Goal: Task Accomplishment & Management: Manage account settings

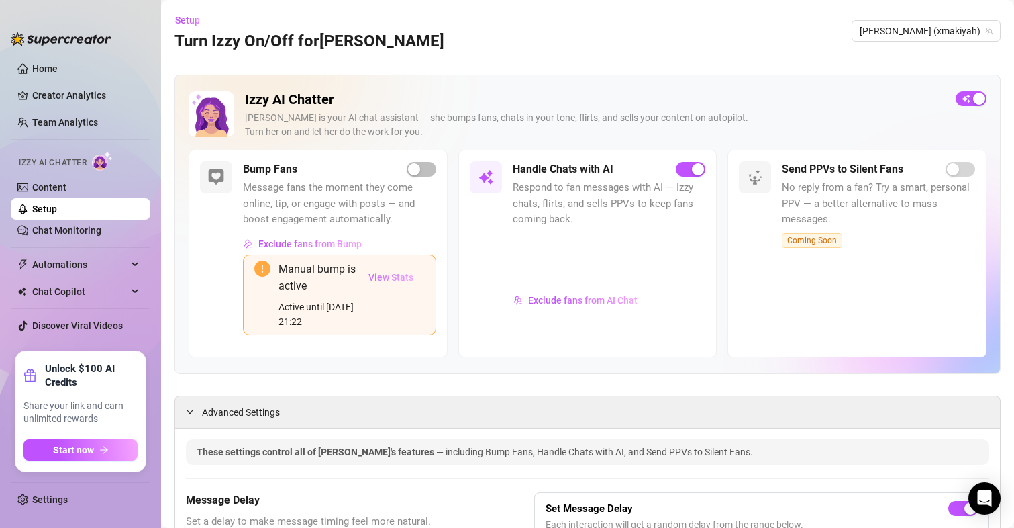
scroll to position [67, 0]
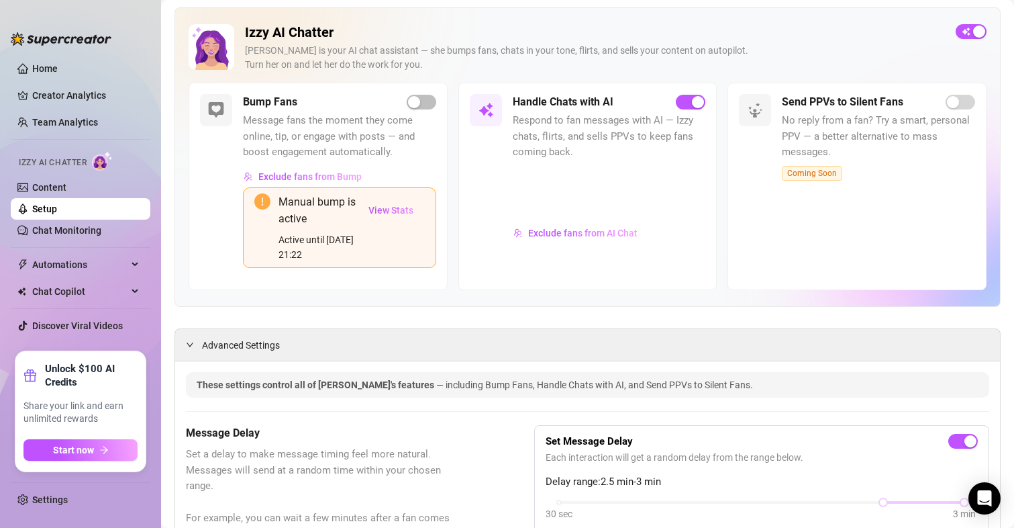
click at [432, 101] on div "Bump Fans Message fans the moment they come online, tip, or engage with posts —…" at bounding box center [318, 186] width 259 height 207
click at [418, 106] on span "button" at bounding box center [422, 102] width 30 height 15
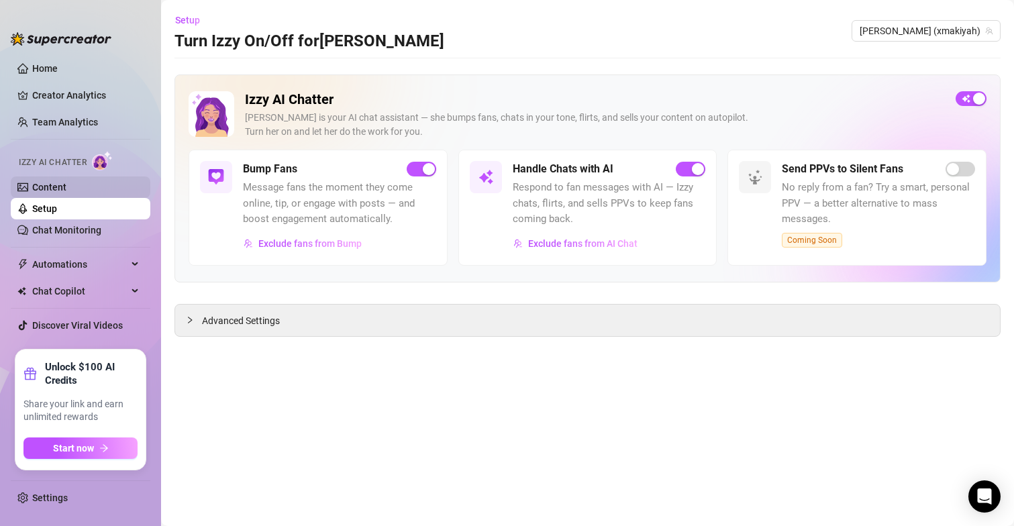
click at [48, 182] on link "Content" at bounding box center [49, 187] width 34 height 11
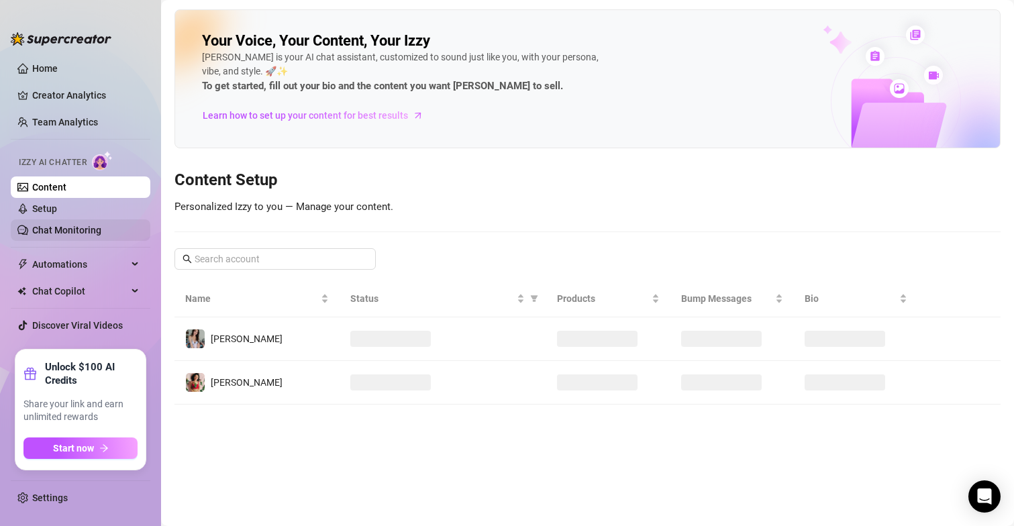
click at [61, 228] on link "Chat Monitoring" at bounding box center [66, 230] width 69 height 11
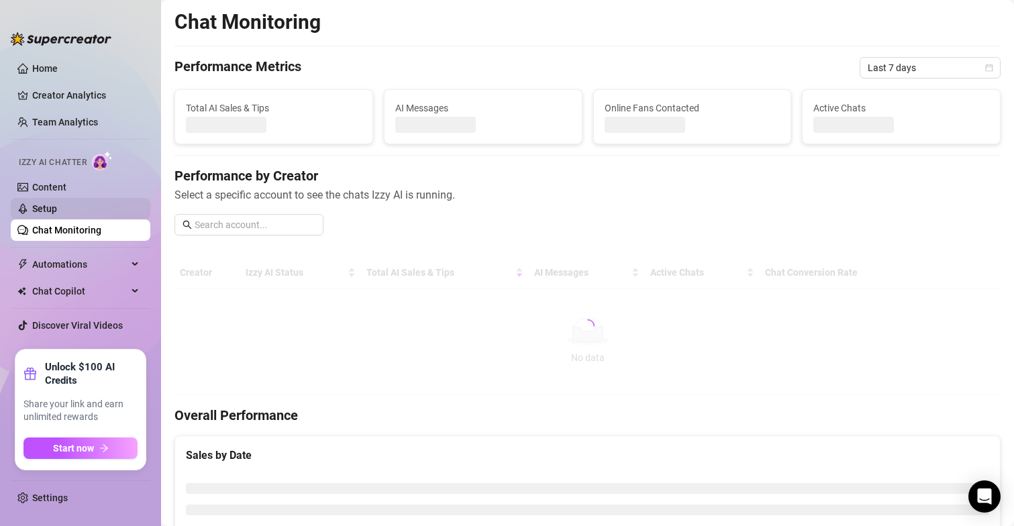
click at [57, 203] on link "Setup" at bounding box center [44, 208] width 25 height 11
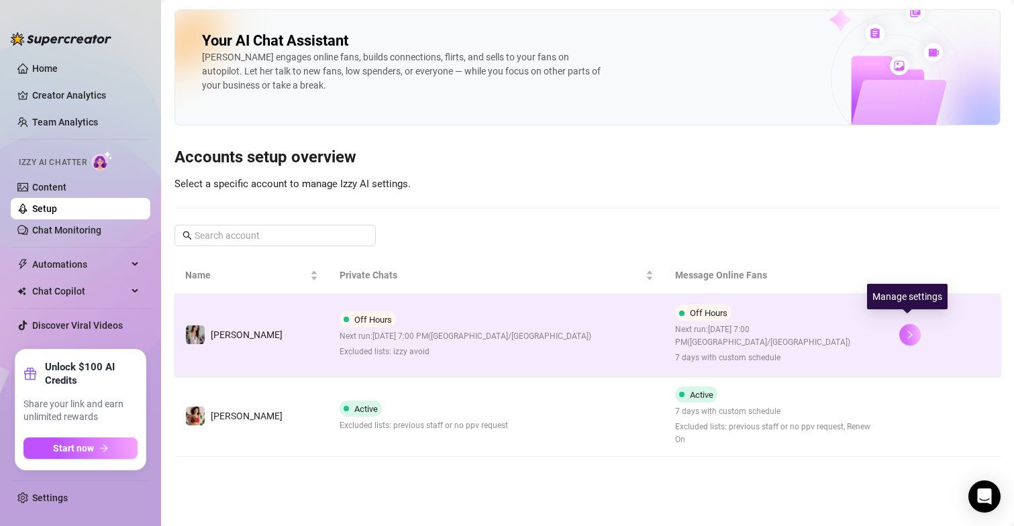
click at [906, 338] on button "button" at bounding box center [909, 334] width 21 height 21
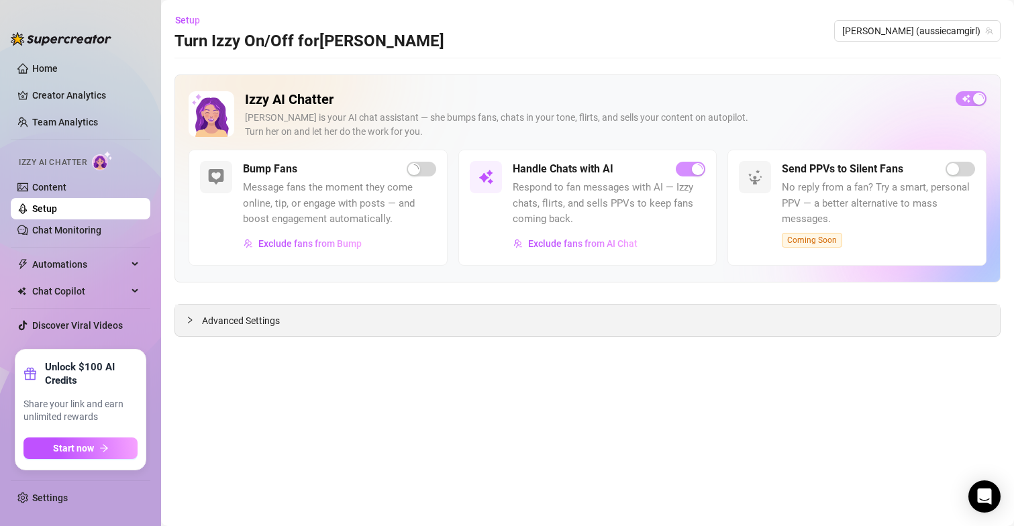
click at [255, 327] on span "Advanced Settings" at bounding box center [241, 320] width 78 height 15
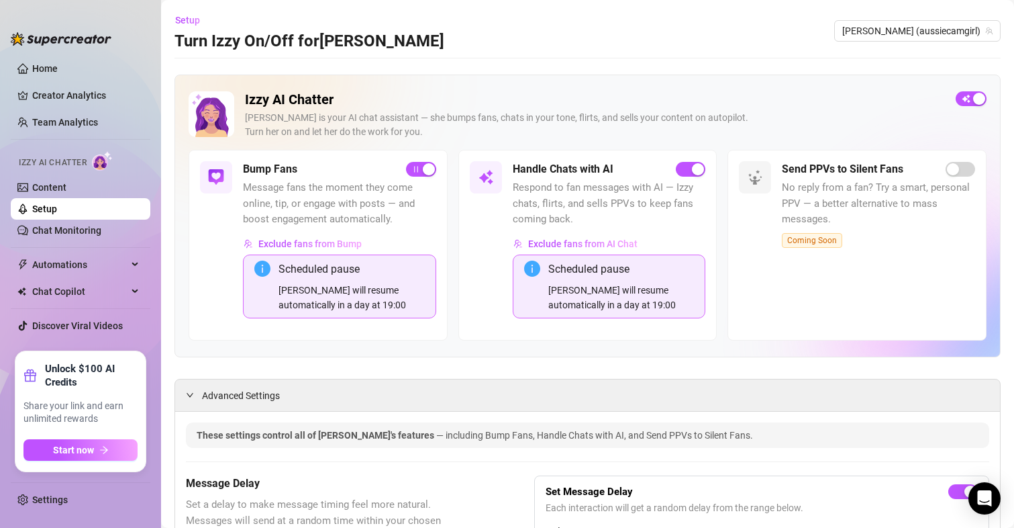
click at [532, 270] on icon "info-circle" at bounding box center [532, 268] width 16 height 16
click at [413, 172] on span "button" at bounding box center [421, 169] width 30 height 15
click at [413, 172] on div "button" at bounding box center [413, 169] width 12 height 12
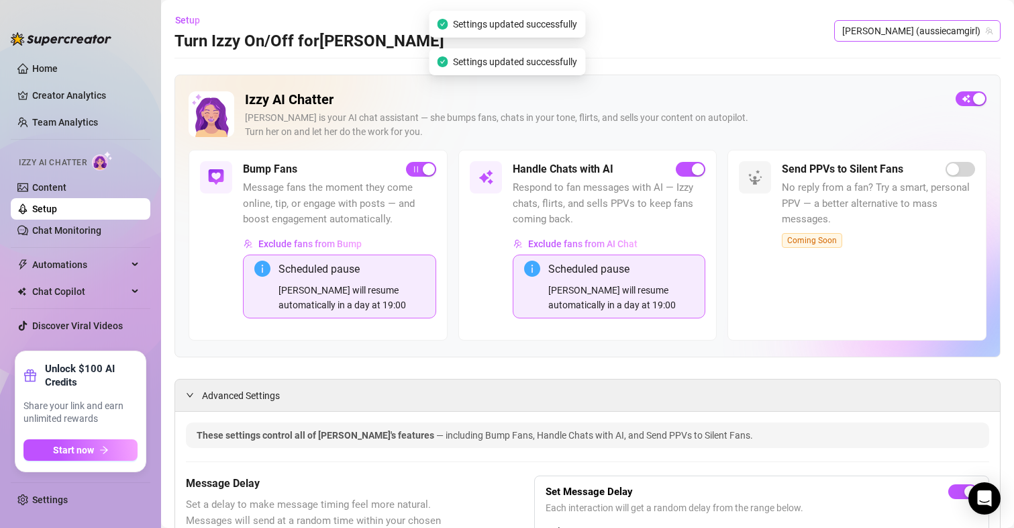
click at [910, 35] on span "[PERSON_NAME] (aussiecamgirl)" at bounding box center [917, 31] width 150 height 20
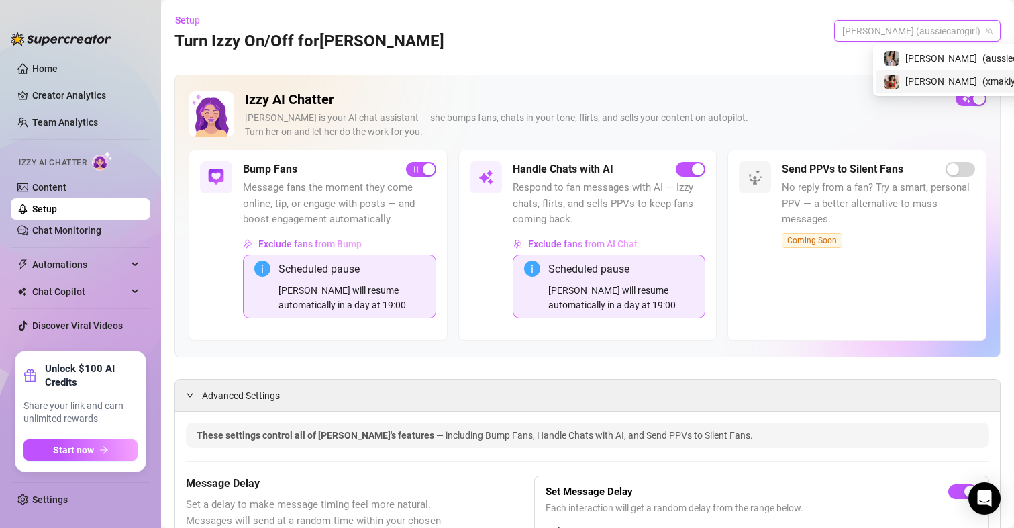
click at [910, 81] on span "[PERSON_NAME]" at bounding box center [942, 81] width 72 height 15
